Goal: Information Seeking & Learning: Learn about a topic

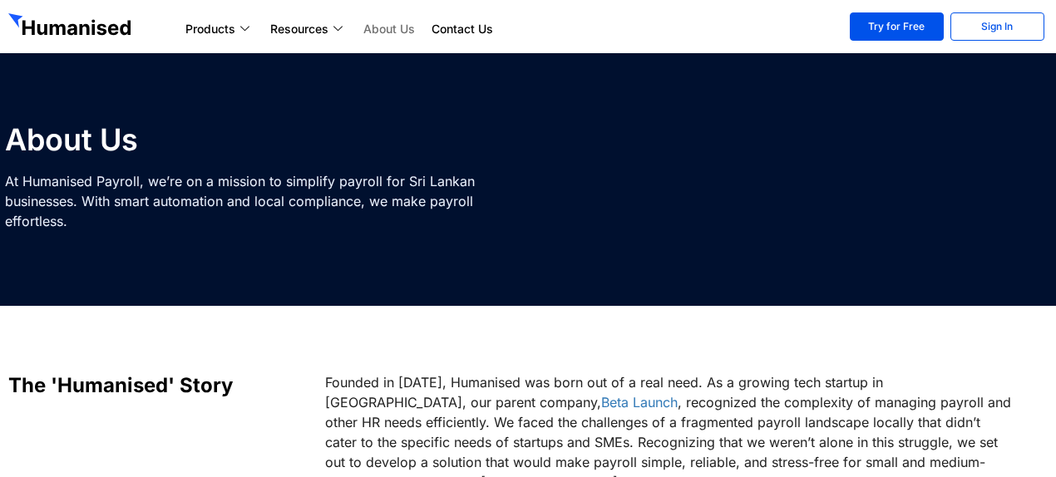
click at [474, 389] on p "Founded in [DATE], Humanised was born out of a real need. As a growing tech sta…" at bounding box center [669, 432] width 689 height 120
copy p "Humanised"
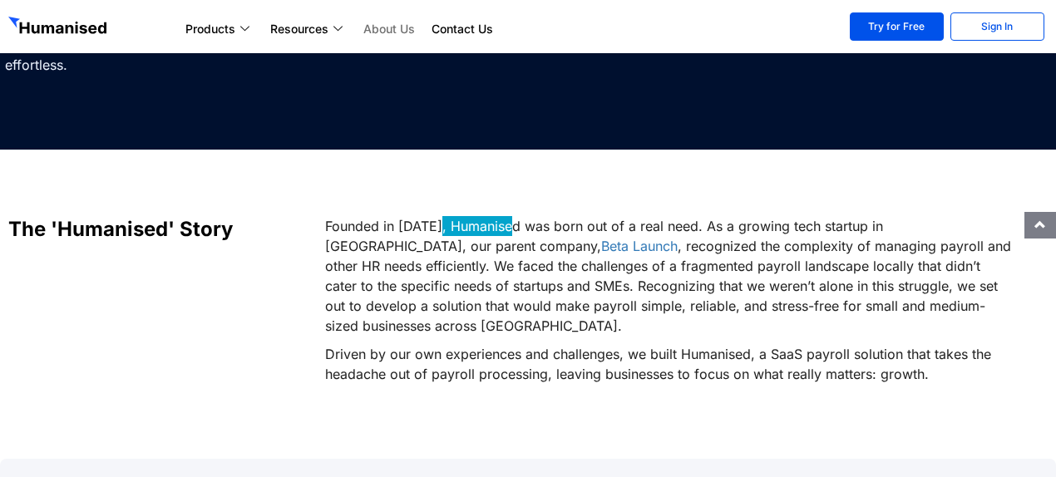
scroll to position [249, 0]
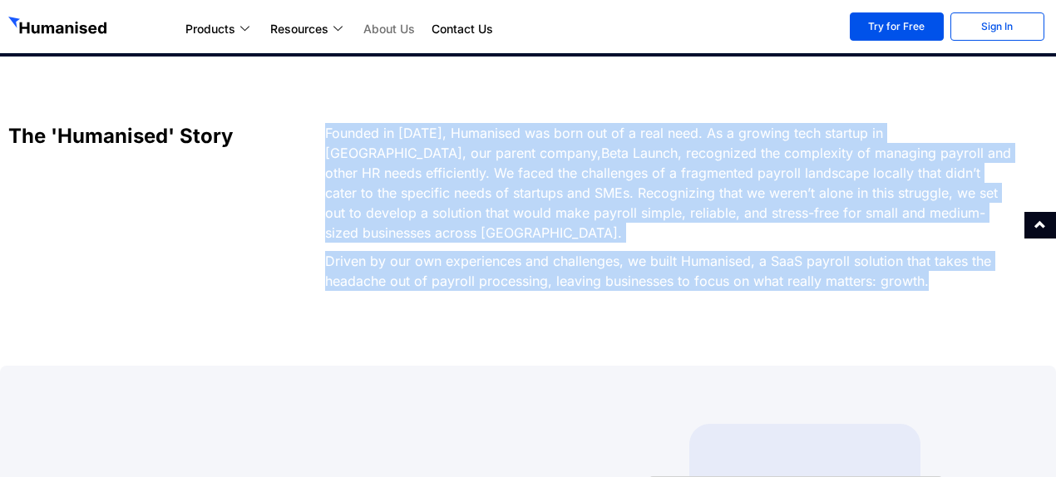
drag, startPoint x: 966, startPoint y: 276, endPoint x: 307, endPoint y: 123, distance: 676.8
click at [307, 123] on div "The 'Humanised' Story Founded in [DATE], Humanised was born out of a real need.…" at bounding box center [528, 211] width 1056 height 176
click at [307, 123] on h2 "The 'Humanised' Story" at bounding box center [158, 136] width 300 height 27
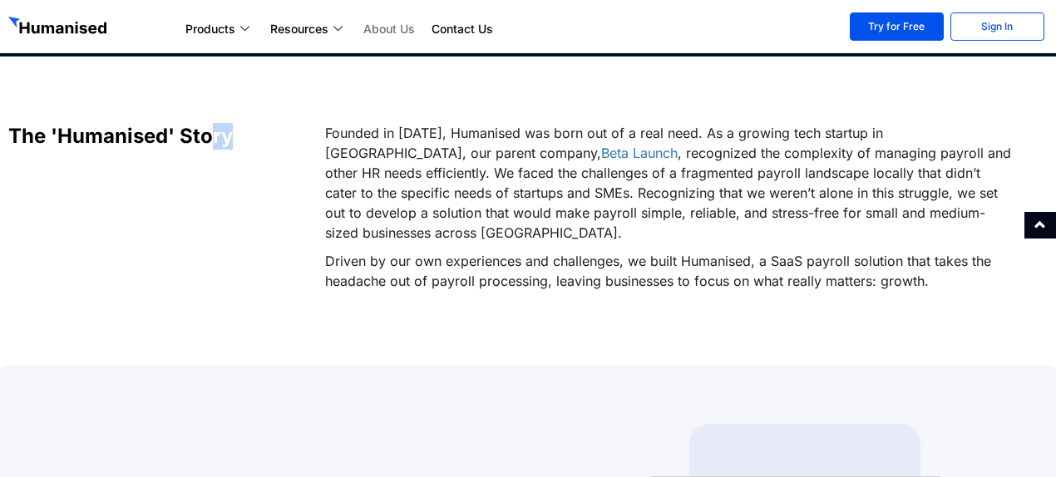
drag, startPoint x: 206, startPoint y: 140, endPoint x: 290, endPoint y: 136, distance: 84.0
click at [290, 136] on h2 "The 'Humanised' Story" at bounding box center [158, 136] width 300 height 27
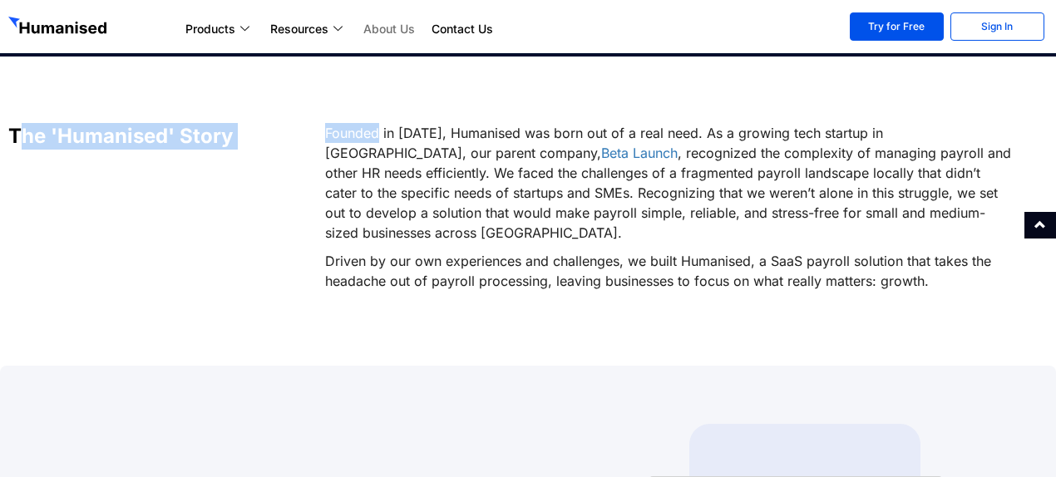
drag, startPoint x: 24, startPoint y: 131, endPoint x: 372, endPoint y: 140, distance: 347.6
click at [378, 141] on div "The 'Humanised' Story Founded in [DATE], Humanised was born out of a real need.…" at bounding box center [528, 211] width 1056 height 176
drag, startPoint x: 372, startPoint y: 140, endPoint x: 593, endPoint y: 202, distance: 229.8
click at [374, 140] on p "Founded in [DATE], Humanised was born out of a real need. As a growing tech sta…" at bounding box center [669, 183] width 689 height 120
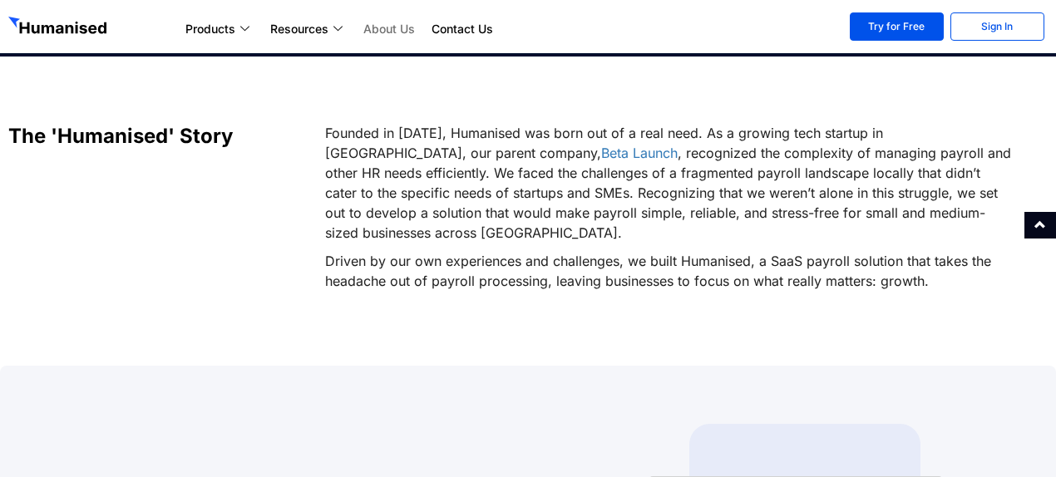
click at [938, 259] on p "Driven by our own experiences and challenges, we built Humanised, a SaaS payrol…" at bounding box center [669, 271] width 689 height 40
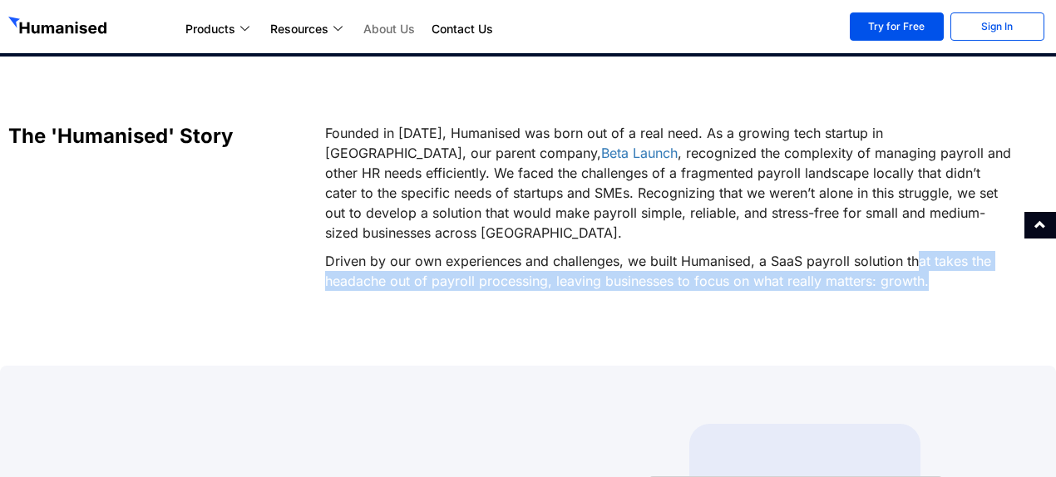
drag, startPoint x: 938, startPoint y: 264, endPoint x: 916, endPoint y: 248, distance: 27.3
click at [916, 251] on p "Driven by our own experiences and challenges, we built Humanised, a SaaS payrol…" at bounding box center [669, 271] width 689 height 40
click at [939, 259] on p "Driven by our own experiences and challenges, we built Humanised, a SaaS payrol…" at bounding box center [669, 271] width 689 height 40
